Goal: Task Accomplishment & Management: Use online tool/utility

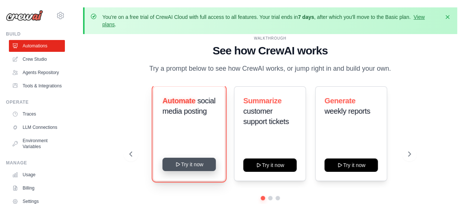
click at [185, 166] on button "Try it now" at bounding box center [188, 164] width 53 height 13
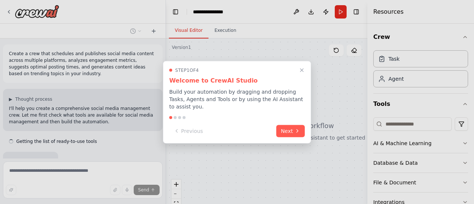
scroll to position [21, 0]
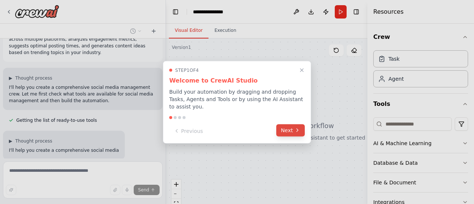
click at [289, 124] on button "Next" at bounding box center [290, 130] width 29 height 12
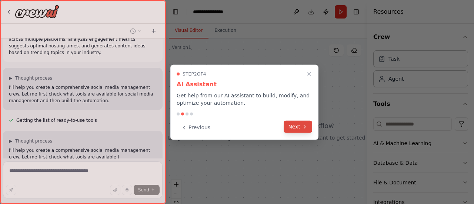
click at [299, 126] on button "Next" at bounding box center [298, 127] width 29 height 12
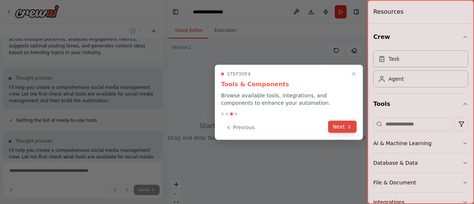
click at [350, 129] on icon at bounding box center [349, 127] width 6 height 6
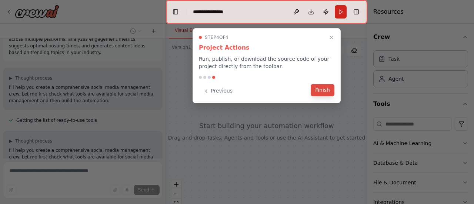
click at [327, 89] on button "Finish" at bounding box center [323, 90] width 24 height 12
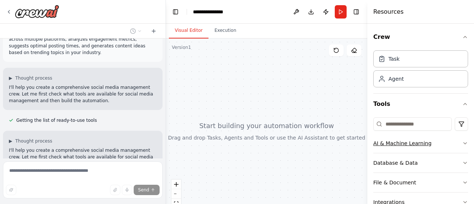
click at [462, 141] on icon "button" at bounding box center [465, 143] width 6 height 6
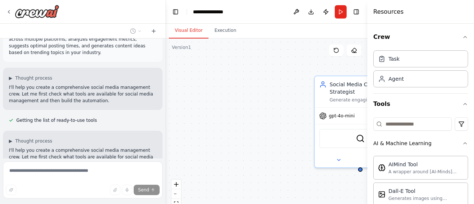
click at [382, 4] on div "Resources" at bounding box center [421, 12] width 107 height 24
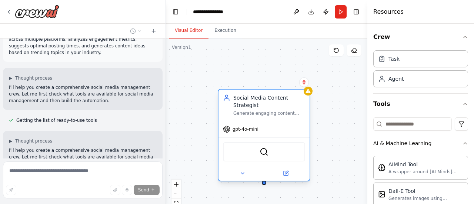
drag, startPoint x: 353, startPoint y: 88, endPoint x: 247, endPoint y: 100, distance: 106.7
click at [247, 100] on div "Social Media Content Strategist" at bounding box center [269, 101] width 72 height 15
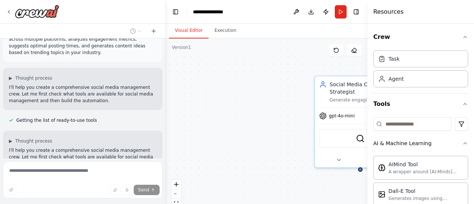
click at [248, 156] on div "Social Media Content Strategist Generate engaging content ideas and strategies …" at bounding box center [267, 131] width 202 height 185
click at [339, 136] on div "SerperDevTool" at bounding box center [360, 136] width 82 height 19
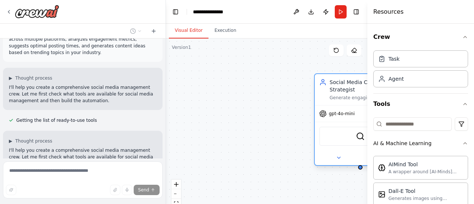
click at [339, 136] on div "SerperDevTool" at bounding box center [360, 136] width 82 height 19
click at [361, 135] on img at bounding box center [360, 136] width 9 height 9
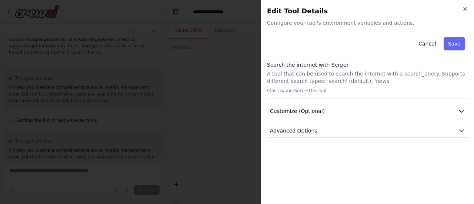
click at [338, 122] on div "Cancel Save Search the internet with Serper A tool that can be used to search t…" at bounding box center [367, 86] width 201 height 104
click at [334, 131] on button "Advanced Options" at bounding box center [367, 131] width 201 height 14
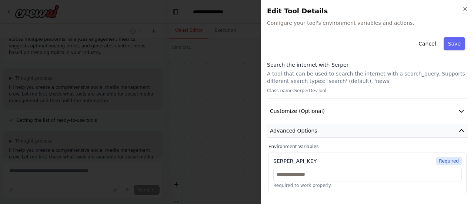
click at [333, 131] on button "Advanced Options" at bounding box center [367, 131] width 201 height 14
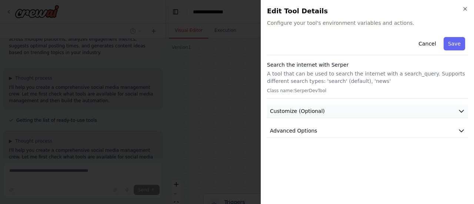
click at [339, 104] on div "Cancel Save Search the internet with Serper A tool that can be used to search t…" at bounding box center [367, 86] width 201 height 104
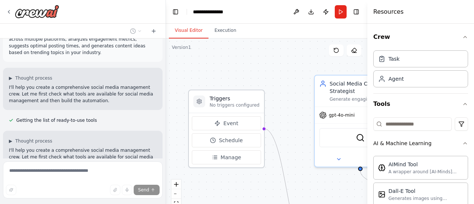
drag, startPoint x: 239, startPoint y: 202, endPoint x: 222, endPoint y: 94, distance: 109.4
click at [222, 94] on div "Triggers No triggers configured" at bounding box center [226, 101] width 75 height 23
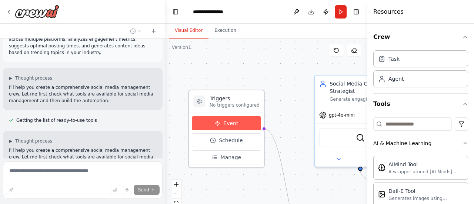
click at [234, 123] on span "Event" at bounding box center [230, 123] width 15 height 7
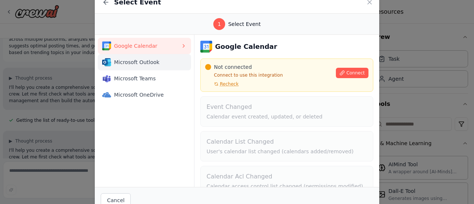
click at [138, 59] on span "Microsoft Outlook" at bounding box center [147, 62] width 67 height 7
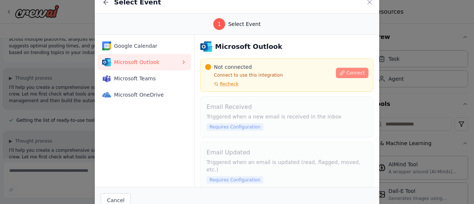
click at [347, 74] on span "Connect" at bounding box center [355, 73] width 19 height 6
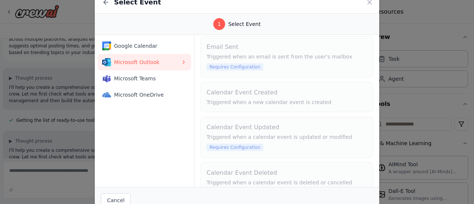
scroll to position [0, 0]
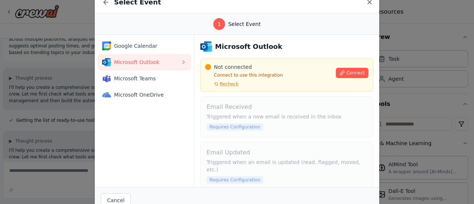
click at [371, 1] on icon at bounding box center [369, 2] width 7 height 7
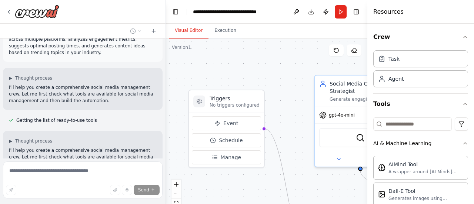
drag, startPoint x: 374, startPoint y: 14, endPoint x: 362, endPoint y: 12, distance: 12.1
click at [370, 14] on div "Resources Crew Task Agent Tools AI & Machine Learning AIMind Tool A wrapper aro…" at bounding box center [421, 102] width 107 height 204
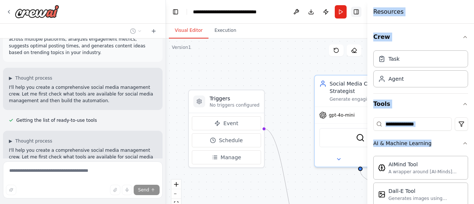
click at [358, 10] on button "Toggle Right Sidebar" at bounding box center [356, 12] width 10 height 10
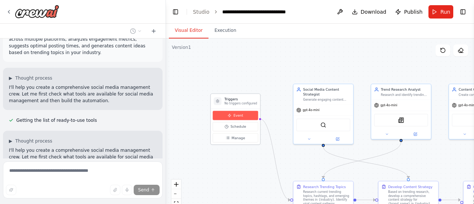
click at [238, 112] on button "Event" at bounding box center [236, 115] width 46 height 9
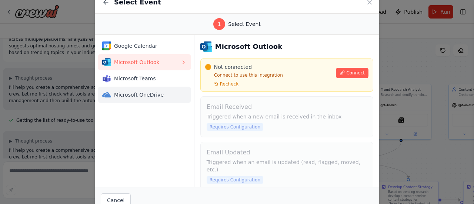
click at [150, 91] on span "Microsoft OneDrive" at bounding box center [147, 94] width 67 height 7
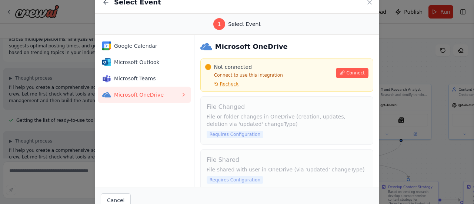
click at [150, 91] on span "Microsoft OneDrive" at bounding box center [147, 94] width 67 height 7
click at [230, 83] on span "Recheck" at bounding box center [229, 84] width 19 height 6
click at [232, 84] on span "Recheck" at bounding box center [229, 84] width 19 height 6
click at [342, 78] on div "Not connected Connect to use this integration Recheck Connect" at bounding box center [286, 75] width 163 height 24
click at [351, 73] on span "Connect" at bounding box center [355, 73] width 19 height 6
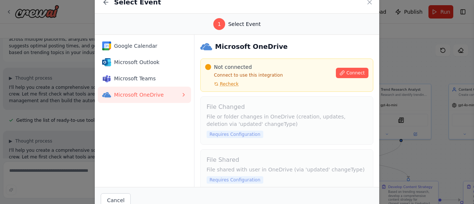
click at [396, 71] on div "Select Event 1 Select Event Google Calendar Microsoft Outlook Microsoft Teams M…" at bounding box center [237, 102] width 474 height 204
click at [368, 3] on icon at bounding box center [369, 2] width 7 height 7
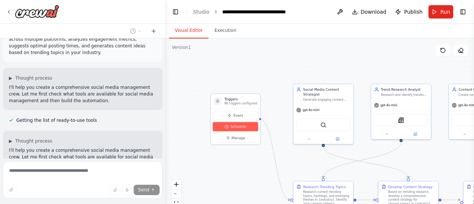
click at [234, 127] on span "Schedule" at bounding box center [238, 127] width 16 height 5
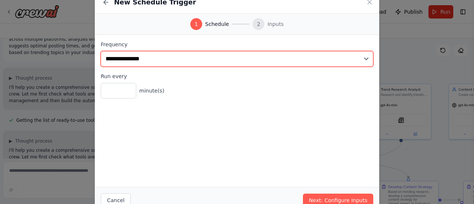
click at [121, 58] on select "**********" at bounding box center [237, 59] width 273 height 16
click at [101, 51] on select "**********" at bounding box center [237, 59] width 273 height 16
click at [150, 56] on select "**********" at bounding box center [237, 59] width 273 height 16
select select "*******"
click at [101, 51] on select "**********" at bounding box center [237, 59] width 273 height 16
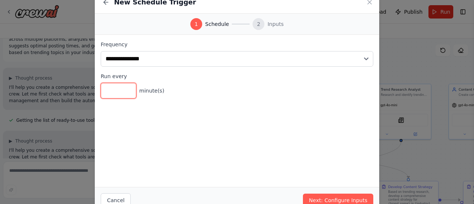
click at [121, 92] on input "*" at bounding box center [119, 91] width 36 height 16
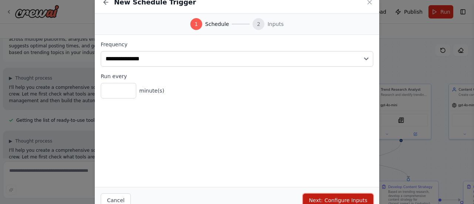
click at [344, 200] on button "Next: Configure Inputs" at bounding box center [338, 200] width 70 height 13
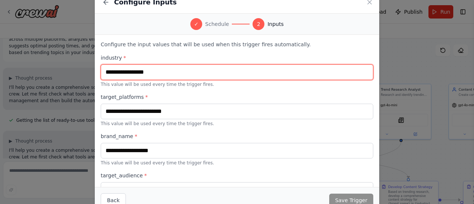
click at [199, 77] on input "text" at bounding box center [237, 72] width 273 height 16
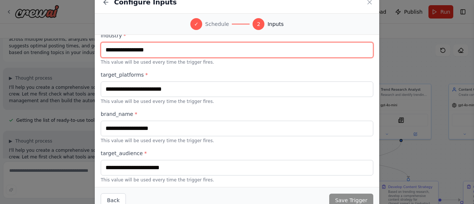
scroll to position [22, 0]
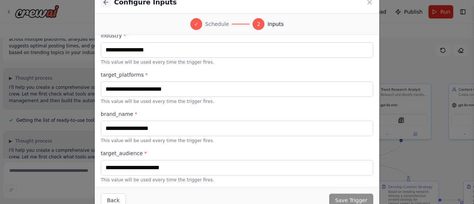
click at [102, 2] on icon at bounding box center [105, 2] width 7 height 7
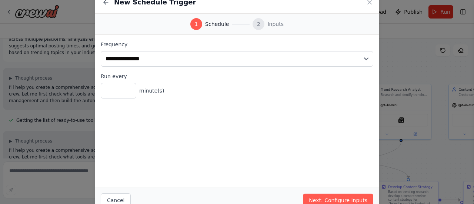
click at [107, 3] on icon at bounding box center [105, 2] width 7 height 7
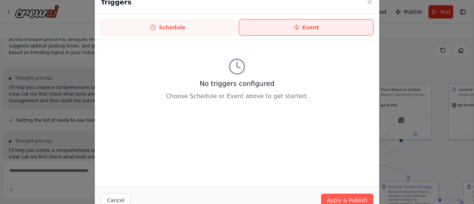
click at [285, 29] on button "Event" at bounding box center [306, 28] width 134 height 16
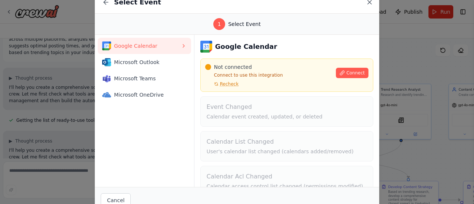
click at [367, 2] on icon at bounding box center [369, 2] width 7 height 7
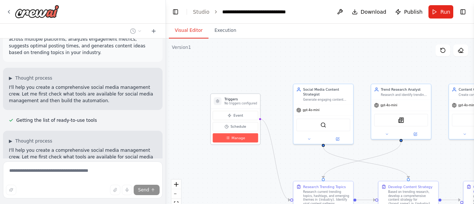
click at [248, 136] on button "Manage" at bounding box center [236, 137] width 46 height 9
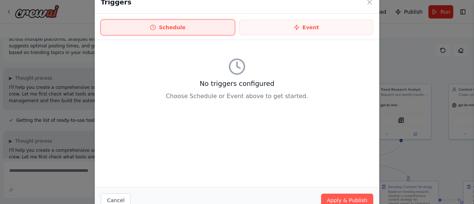
click at [210, 22] on button "Schedule" at bounding box center [168, 28] width 134 height 16
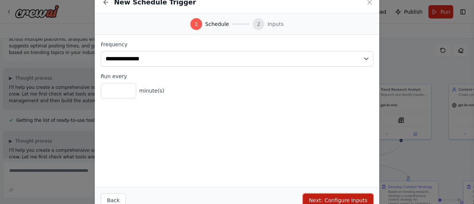
click at [343, 196] on button "Next: Configure Inputs" at bounding box center [338, 200] width 70 height 13
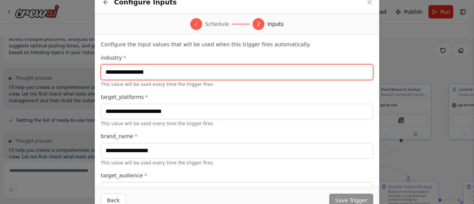
click at [233, 74] on input "text" at bounding box center [237, 72] width 273 height 16
type input "****"
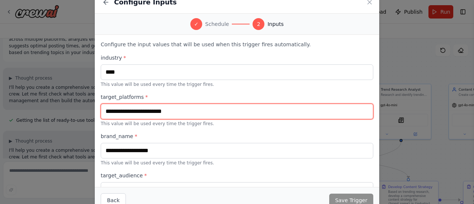
click at [173, 108] on input "text" at bounding box center [237, 112] width 273 height 16
type input "*****"
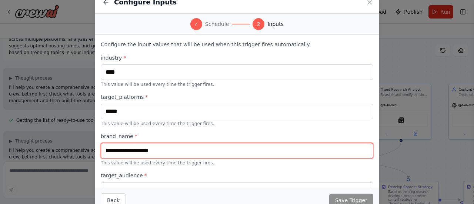
click at [126, 147] on input "text" at bounding box center [237, 151] width 273 height 16
type input "***"
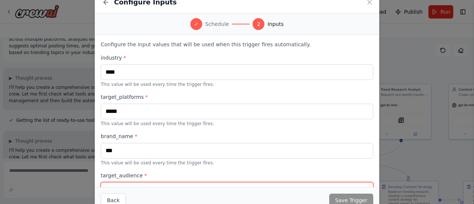
click at [119, 187] on input "text" at bounding box center [237, 190] width 273 height 16
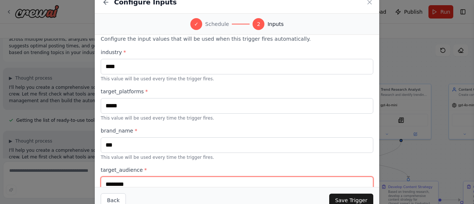
type input "********"
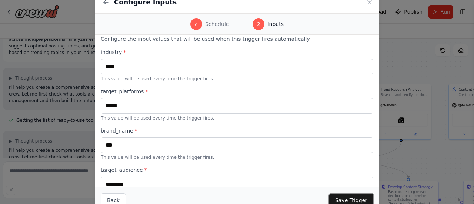
click at [350, 195] on button "Save Trigger" at bounding box center [351, 200] width 44 height 13
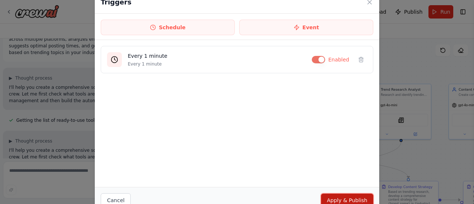
click at [353, 200] on button "Apply & Publish" at bounding box center [347, 200] width 52 height 13
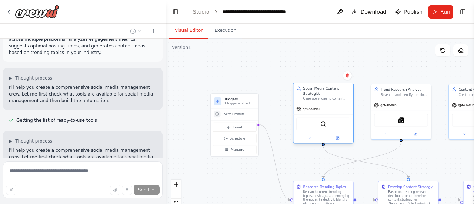
click at [345, 113] on div "gpt-4o-mini" at bounding box center [323, 109] width 60 height 11
click at [337, 118] on div "SerperDevTool" at bounding box center [323, 124] width 54 height 13
click at [326, 126] on img at bounding box center [324, 124] width 6 height 6
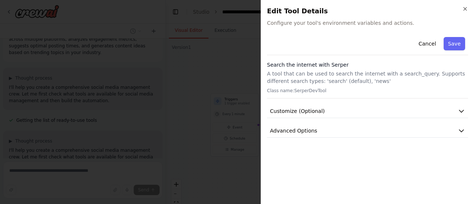
click at [326, 126] on button "Advanced Options" at bounding box center [367, 131] width 201 height 14
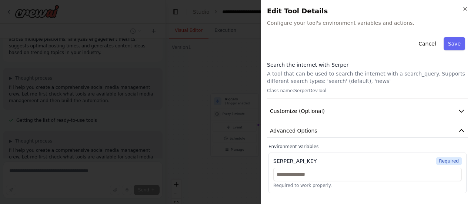
click at [346, 23] on span "Configure your tool's environment variables and actions." at bounding box center [367, 22] width 201 height 7
click at [455, 40] on button "Save" at bounding box center [454, 43] width 21 height 13
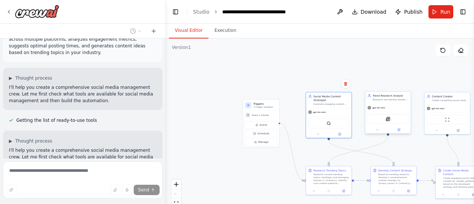
click at [399, 120] on div "SerplyNewsSearchTool" at bounding box center [388, 119] width 41 height 10
click at [401, 133] on div at bounding box center [388, 129] width 46 height 7
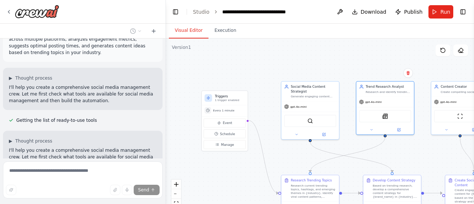
drag, startPoint x: 305, startPoint y: 56, endPoint x: 283, endPoint y: 49, distance: 23.8
click at [283, 49] on div ".deletable-edge-delete-btn { width: 20px; height: 20px; border: 0px solid #ffff…" at bounding box center [320, 131] width 308 height 185
click at [399, 132] on div at bounding box center [385, 128] width 58 height 9
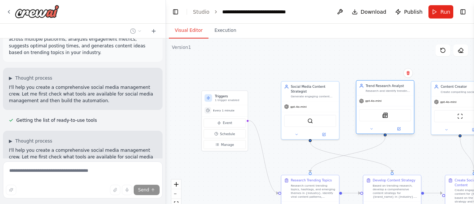
click at [399, 132] on div at bounding box center [385, 128] width 58 height 9
click at [384, 117] on img at bounding box center [385, 116] width 6 height 6
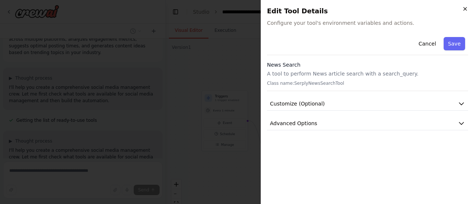
click at [466, 7] on icon "button" at bounding box center [465, 9] width 6 height 6
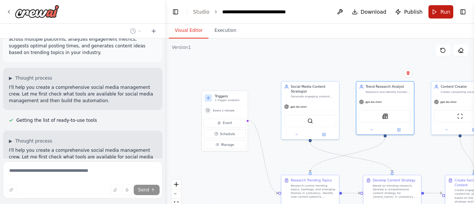
click at [438, 10] on button "Run" at bounding box center [441, 11] width 25 height 13
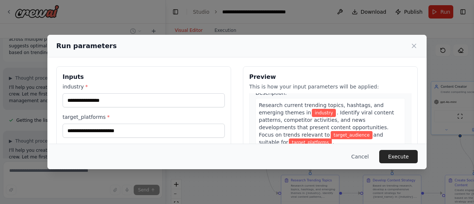
scroll to position [24, 0]
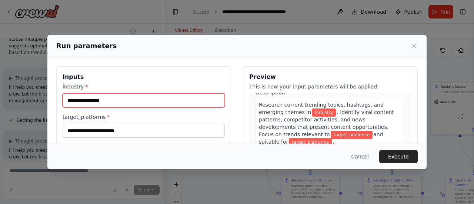
click at [127, 99] on input "industry *" at bounding box center [144, 100] width 162 height 14
click at [116, 100] on input "*********" at bounding box center [144, 100] width 162 height 14
type input "**********"
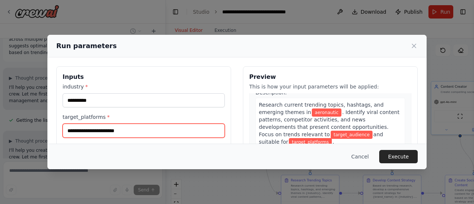
click at [114, 132] on input "target_platforms *" at bounding box center [144, 131] width 162 height 14
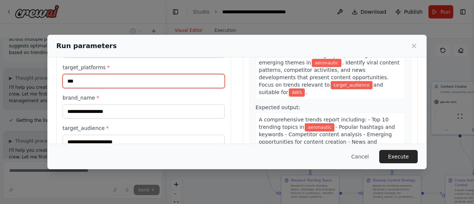
scroll to position [50, 0]
type input "***"
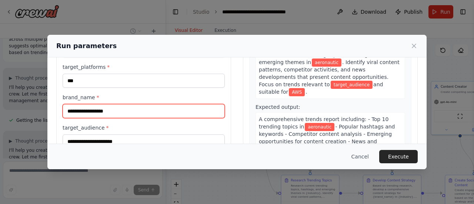
click at [98, 112] on input "brand_name *" at bounding box center [144, 111] width 162 height 14
type input "******"
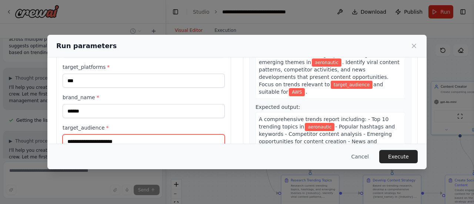
click at [105, 137] on input "target_audience *" at bounding box center [144, 142] width 162 height 14
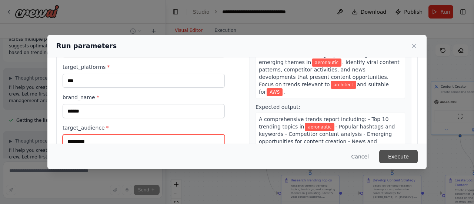
type input "*********"
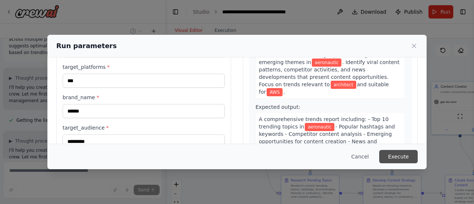
click at [394, 156] on button "Execute" at bounding box center [398, 156] width 39 height 13
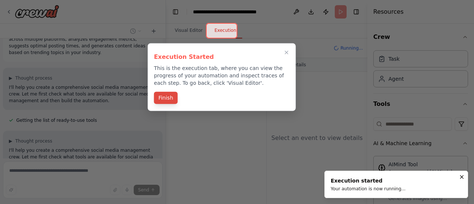
click at [166, 97] on button "Finish" at bounding box center [166, 98] width 24 height 12
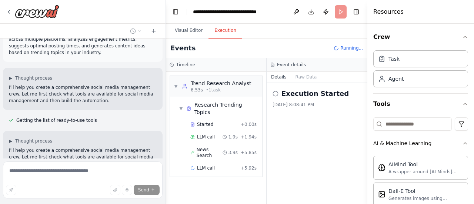
click at [295, 119] on div "Execution Started 10/7/2025, 8:08:41 PM" at bounding box center [317, 144] width 101 height 122
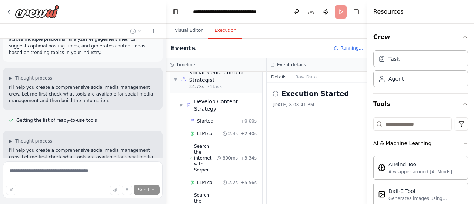
scroll to position [154, 0]
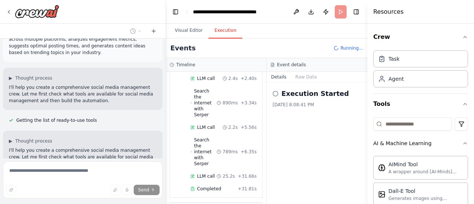
click at [239, 135] on div "Search the internet with Serper 789ms + 6.35s" at bounding box center [224, 152] width 72 height 35
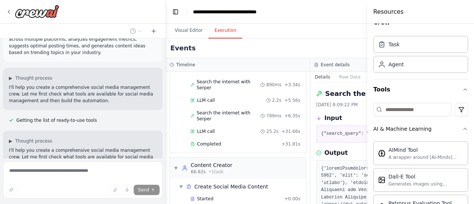
scroll to position [18, 0]
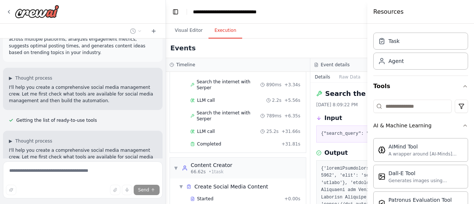
click at [342, 28] on div "Visual Editor Execution" at bounding box center [310, 31] width 289 height 15
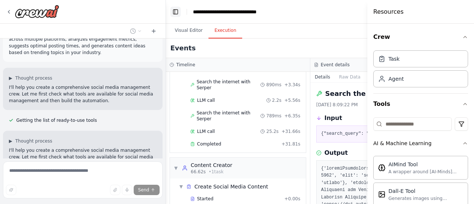
click at [174, 11] on button "Toggle Left Sidebar" at bounding box center [175, 12] width 10 height 10
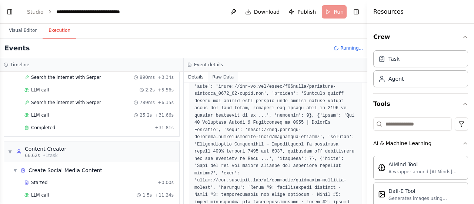
scroll to position [254, 0]
click at [224, 76] on button "Raw Data" at bounding box center [223, 77] width 30 height 10
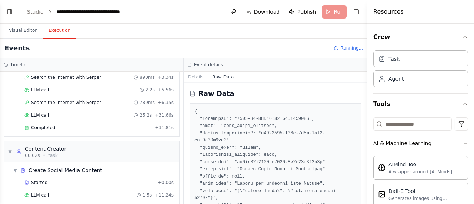
click at [194, 94] on icon at bounding box center [193, 94] width 6 height 6
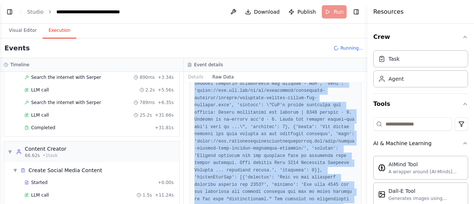
scroll to position [2486, 0]
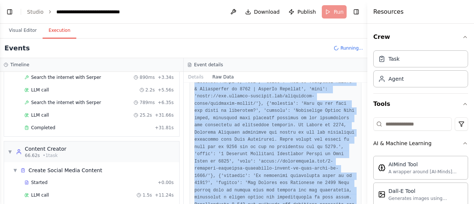
drag, startPoint x: 191, startPoint y: 107, endPoint x: 329, endPoint y: 222, distance: 179.5
click at [329, 204] on html "Create a crew that schedules and publishes social media content across multiple…" at bounding box center [237, 102] width 474 height 204
copy pre "{ "timestamp": "2025-10-07T18:09:21.548067Z", "type": "tool_usage_started", "so…"
